Goal: Task Accomplishment & Management: Complete application form

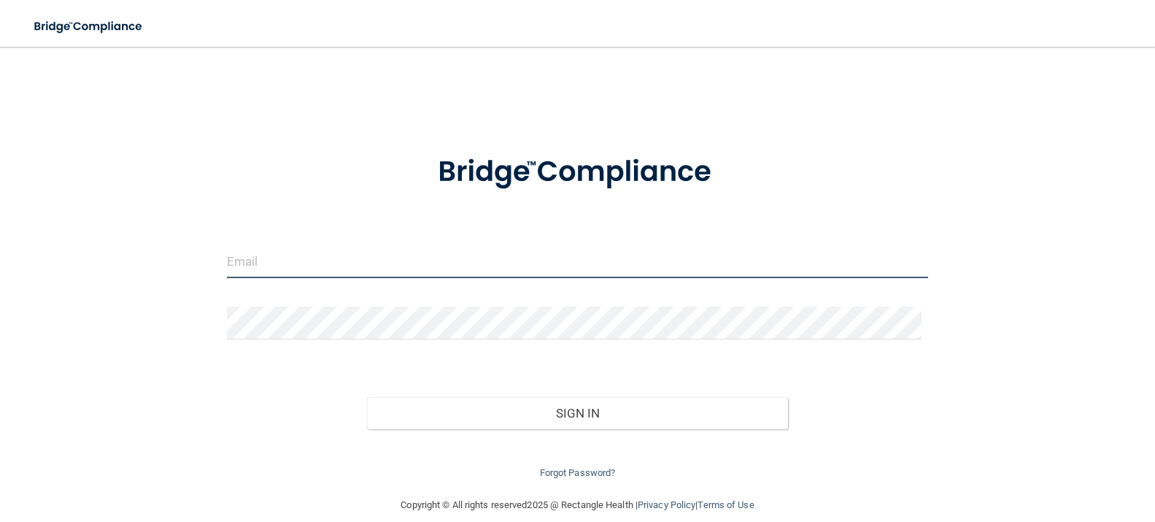
type input "[EMAIL_ADDRESS][DOMAIN_NAME]"
drag, startPoint x: 375, startPoint y: 258, endPoint x: 345, endPoint y: 257, distance: 29.9
click at [345, 257] on input "[EMAIL_ADDRESS][DOMAIN_NAME]" at bounding box center [578, 261] width 702 height 33
click at [417, 256] on input "[EMAIL_ADDRESS][DOMAIN_NAME]" at bounding box center [578, 261] width 702 height 33
drag, startPoint x: 415, startPoint y: 258, endPoint x: 223, endPoint y: 258, distance: 192.6
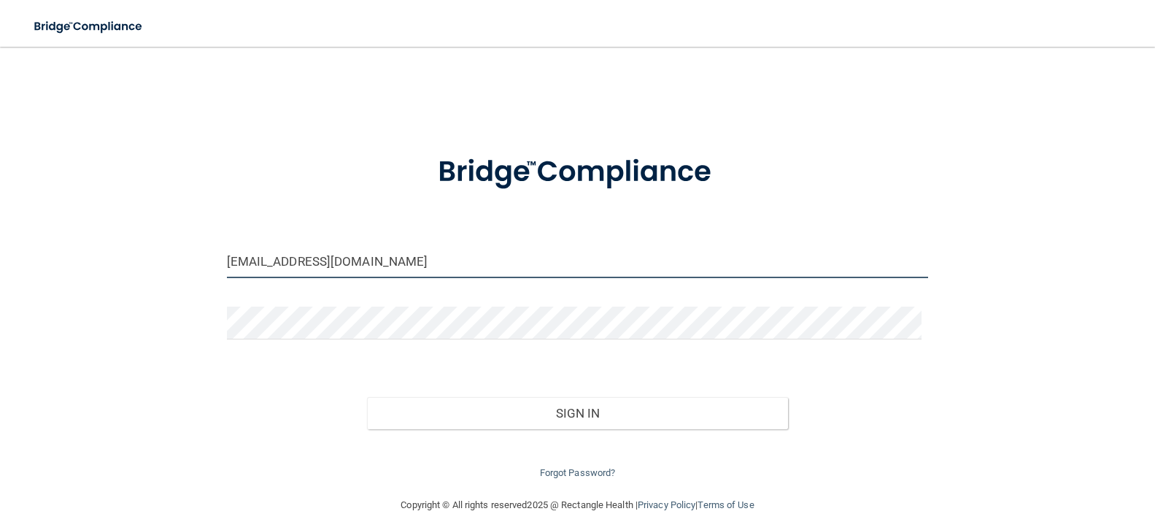
click at [223, 258] on div "[EMAIL_ADDRESS][DOMAIN_NAME]" at bounding box center [578, 267] width 724 height 44
type input "[EMAIL_ADDRESS][DOMAIN_NAME]"
click at [981, 306] on div "[EMAIL_ADDRESS][DOMAIN_NAME] Invalid email/password. You don't have permission …" at bounding box center [577, 271] width 1097 height 420
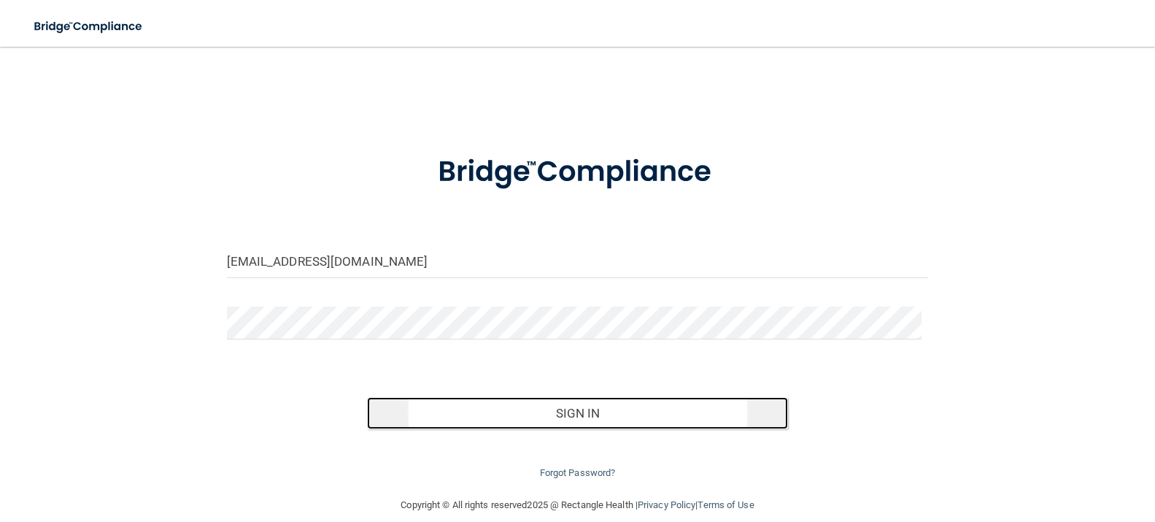
click at [587, 412] on button "Sign In" at bounding box center [577, 413] width 421 height 32
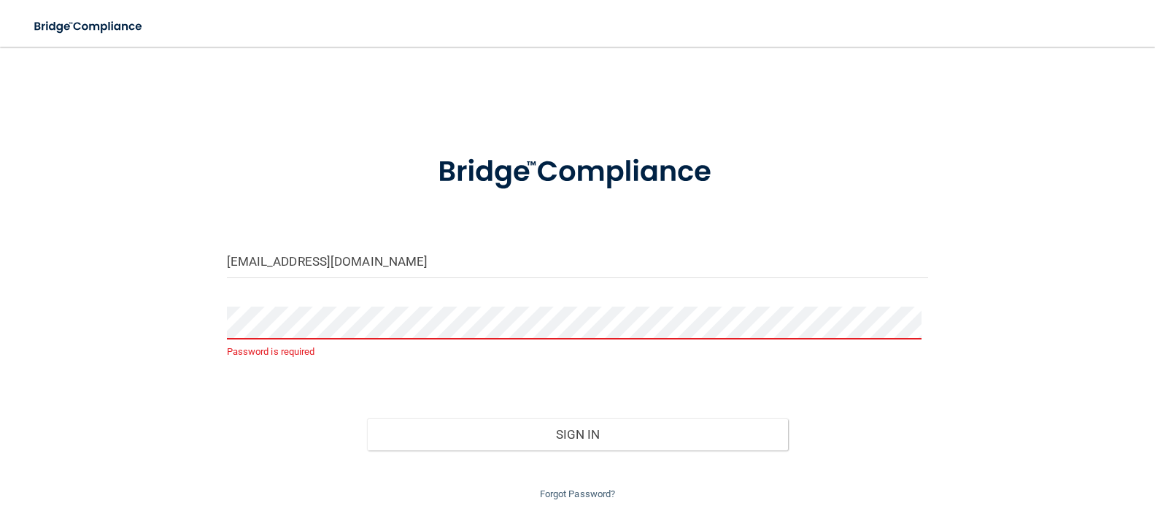
click at [1046, 379] on div "[EMAIL_ADDRESS][DOMAIN_NAME] Password is required Invalid email/password. You d…" at bounding box center [577, 281] width 1097 height 441
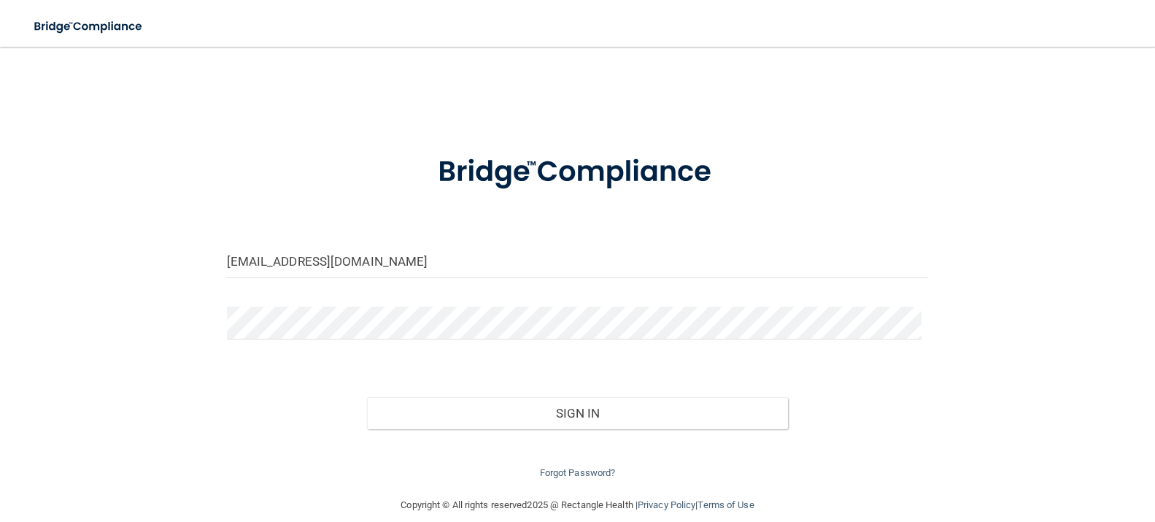
click at [1057, 243] on div "[EMAIL_ADDRESS][DOMAIN_NAME] Invalid email/password. You don't have permission …" at bounding box center [577, 271] width 1097 height 420
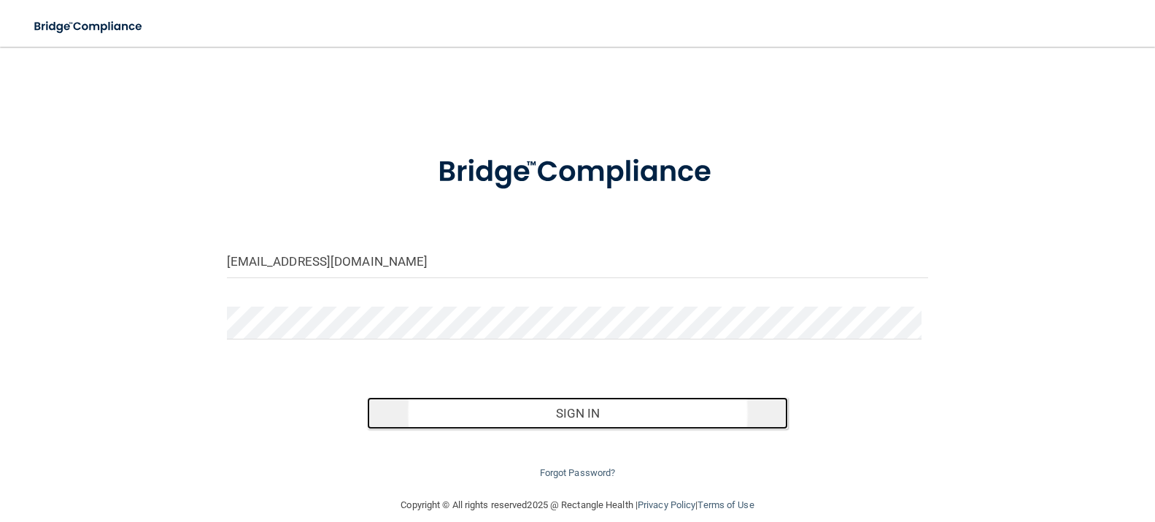
click at [561, 416] on button "Sign In" at bounding box center [577, 413] width 421 height 32
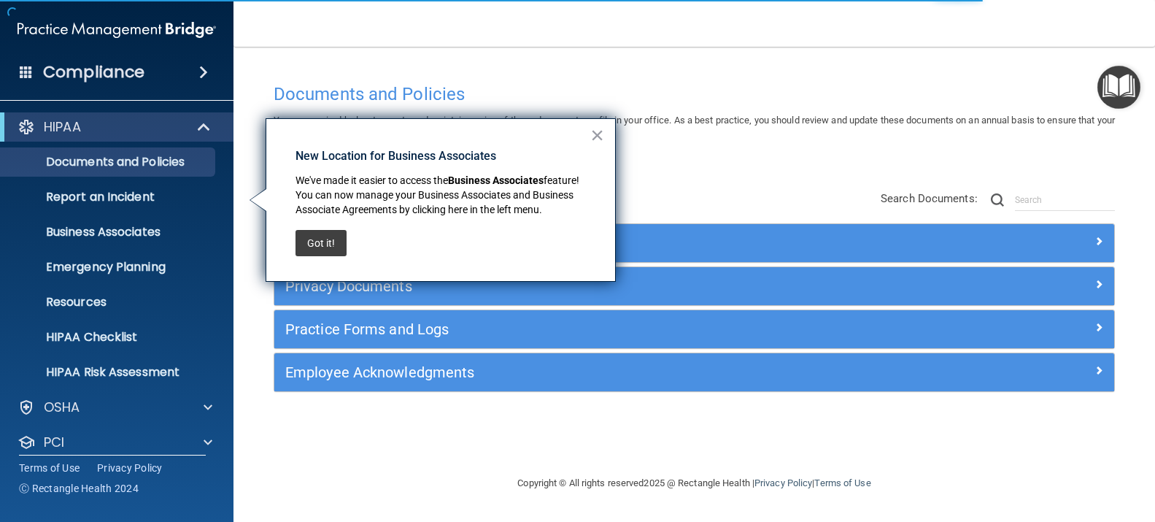
scroll to position [84, 0]
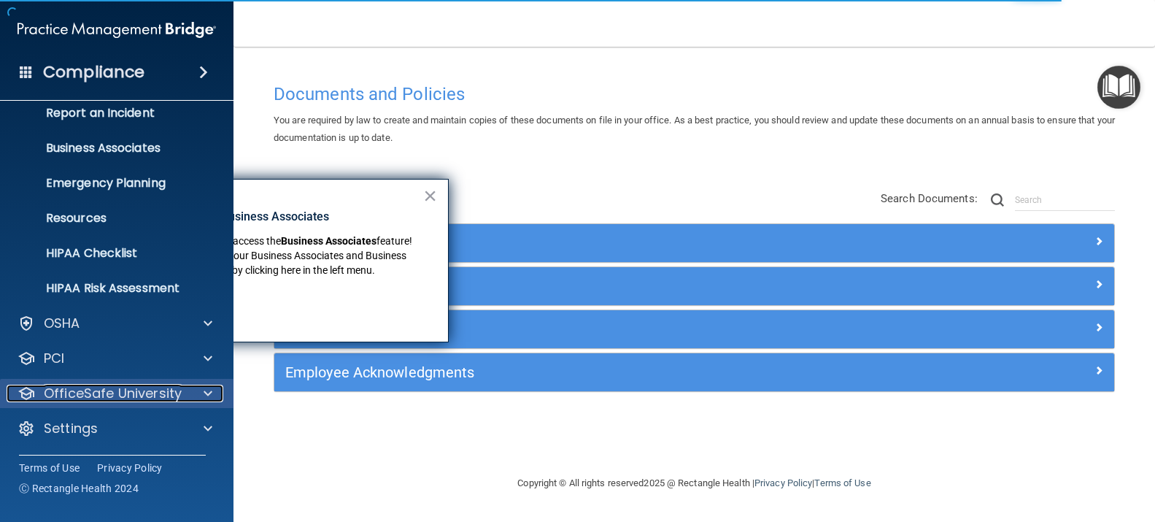
click at [164, 393] on p "OfficeSafe University" at bounding box center [113, 393] width 138 height 18
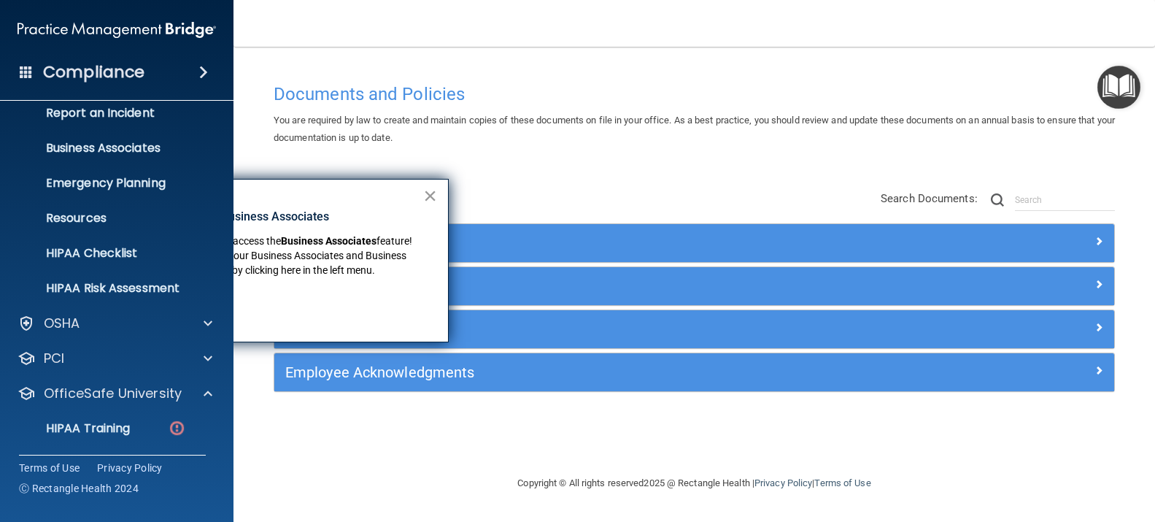
click at [435, 190] on button "×" at bounding box center [430, 195] width 14 height 23
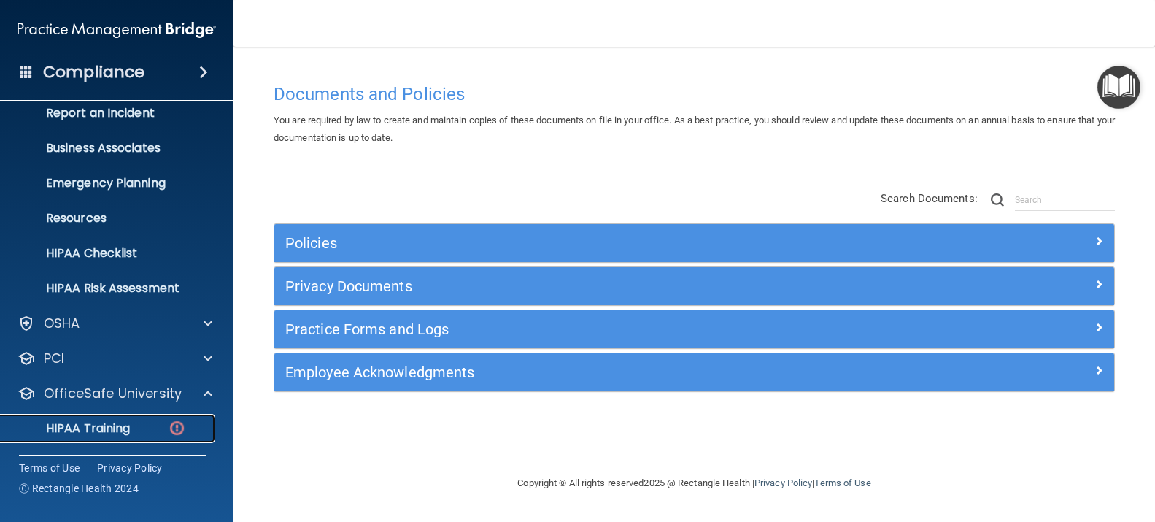
click at [179, 420] on img at bounding box center [177, 428] width 18 height 18
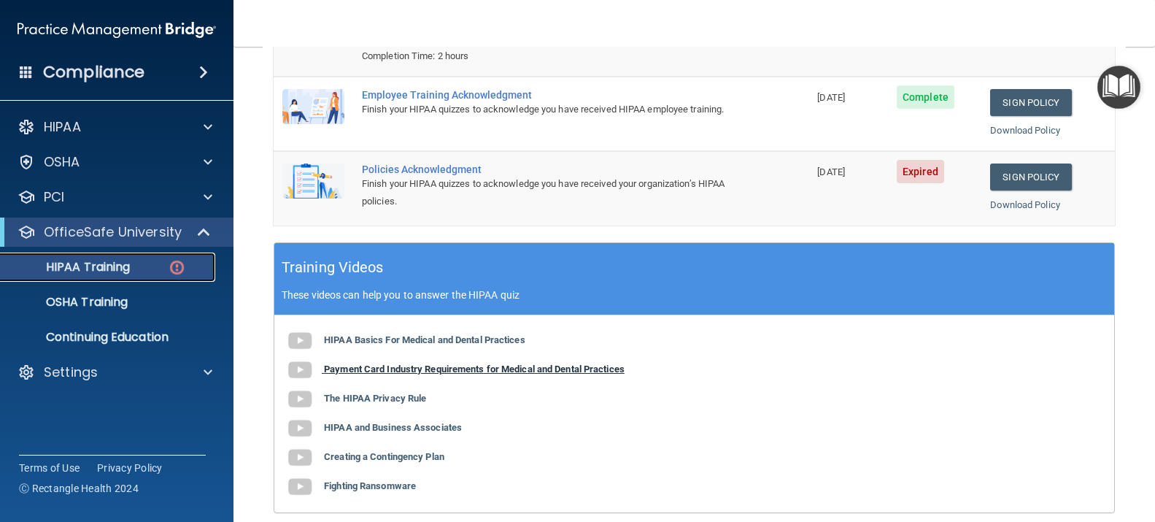
scroll to position [292, 0]
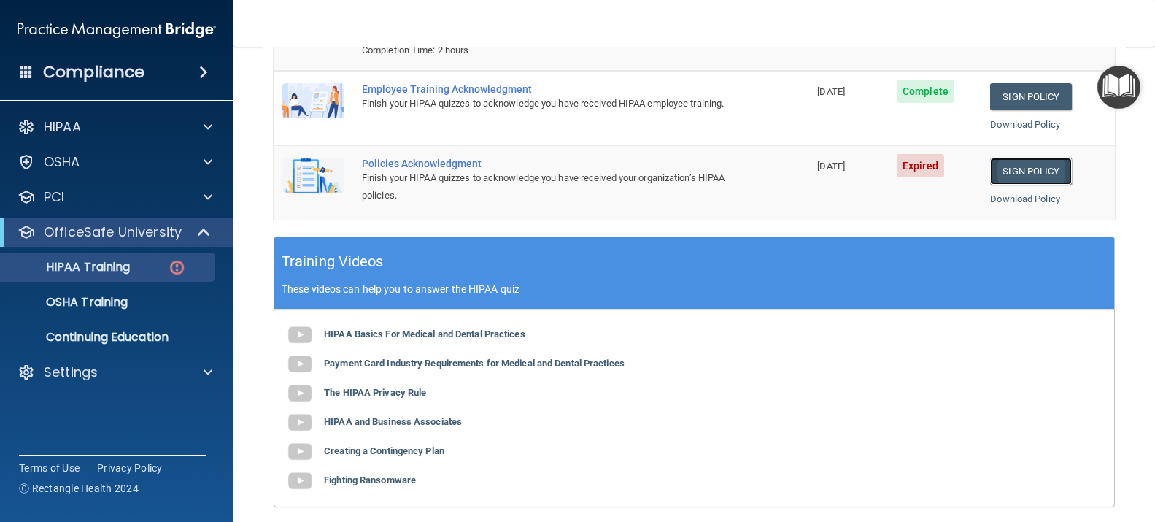
click at [1019, 175] on link "Sign Policy" at bounding box center [1030, 171] width 81 height 27
click at [111, 269] on p "HIPAA Training" at bounding box center [69, 267] width 120 height 15
click at [994, 201] on link "Download Policy" at bounding box center [1025, 198] width 70 height 11
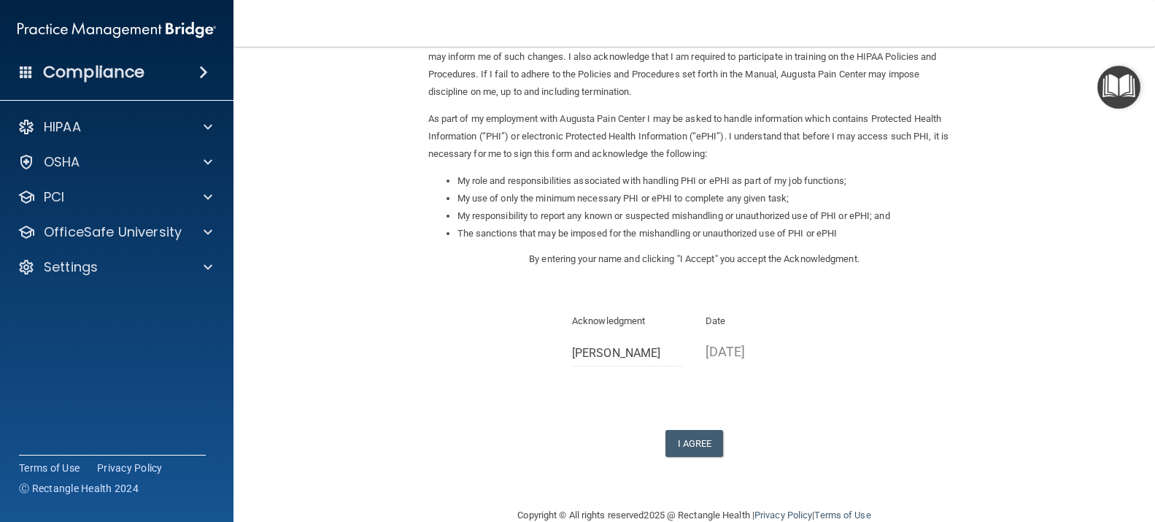
scroll to position [147, 0]
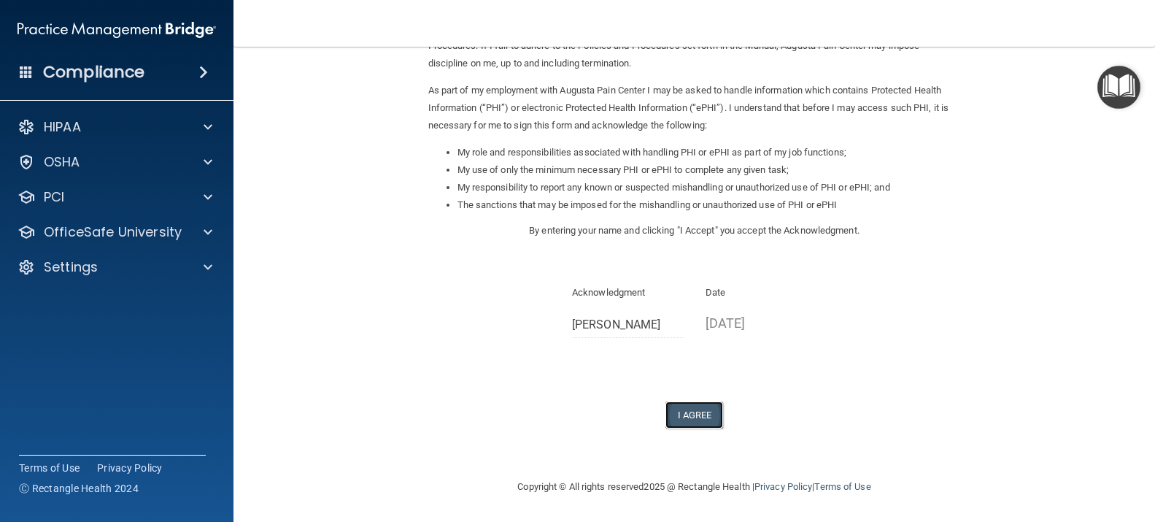
click at [665, 408] on button "I Agree" at bounding box center [694, 414] width 58 height 27
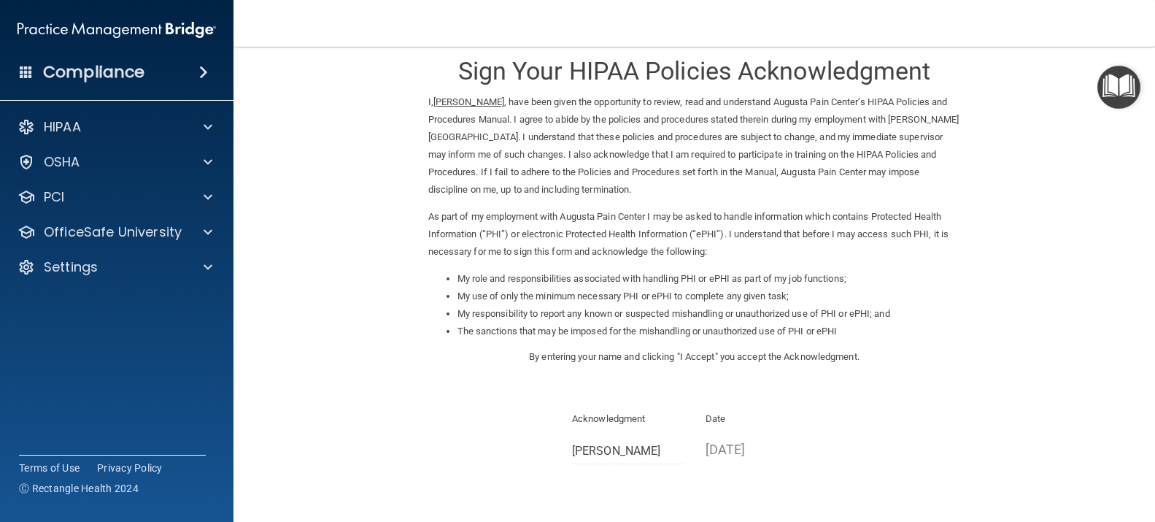
scroll to position [0, 0]
